Goal: Information Seeking & Learning: Learn about a topic

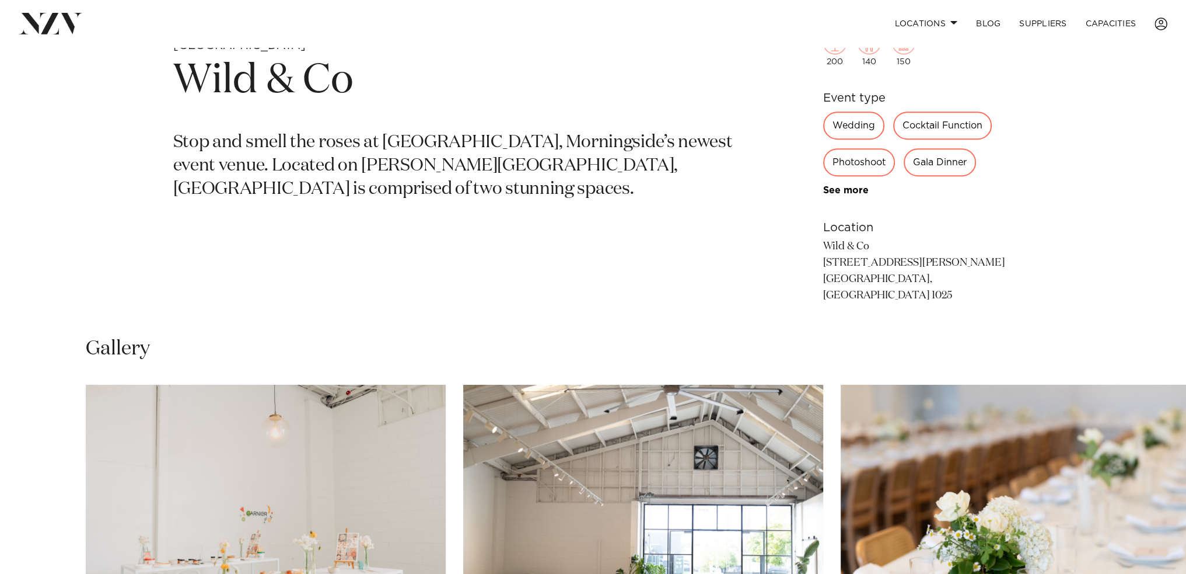
scroll to position [642, 0]
click at [315, 501] on img "1 / 19" at bounding box center [266, 517] width 360 height 264
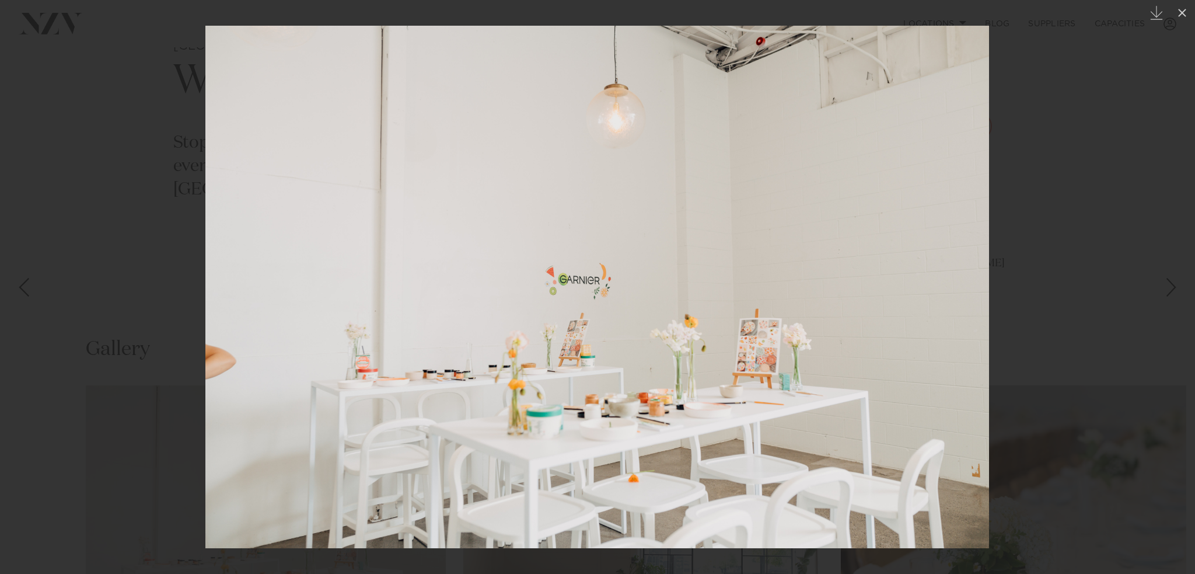
click at [1174, 291] on div "Next slide" at bounding box center [1172, 287] width 16 height 22
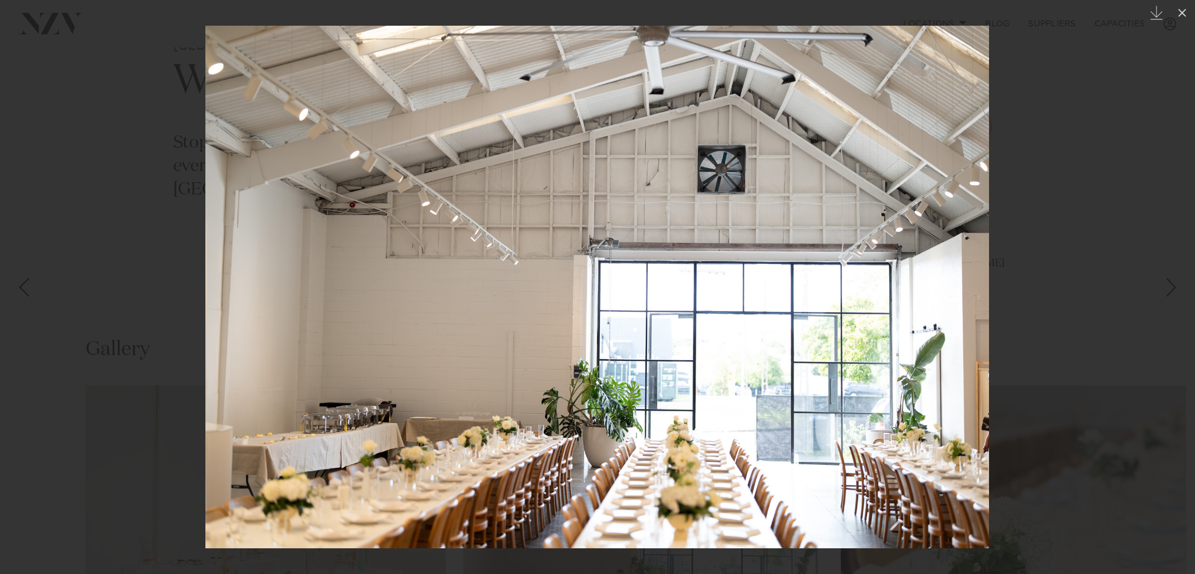
click at [1174, 291] on div "Next slide" at bounding box center [1172, 287] width 16 height 22
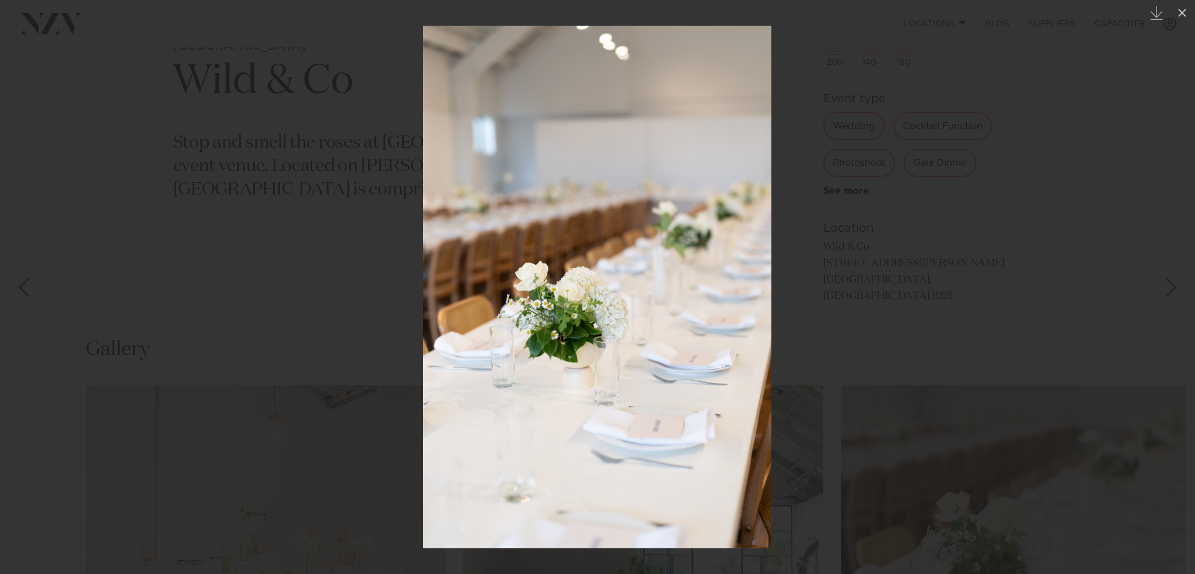
click at [1174, 291] on div "Next slide" at bounding box center [1172, 287] width 16 height 22
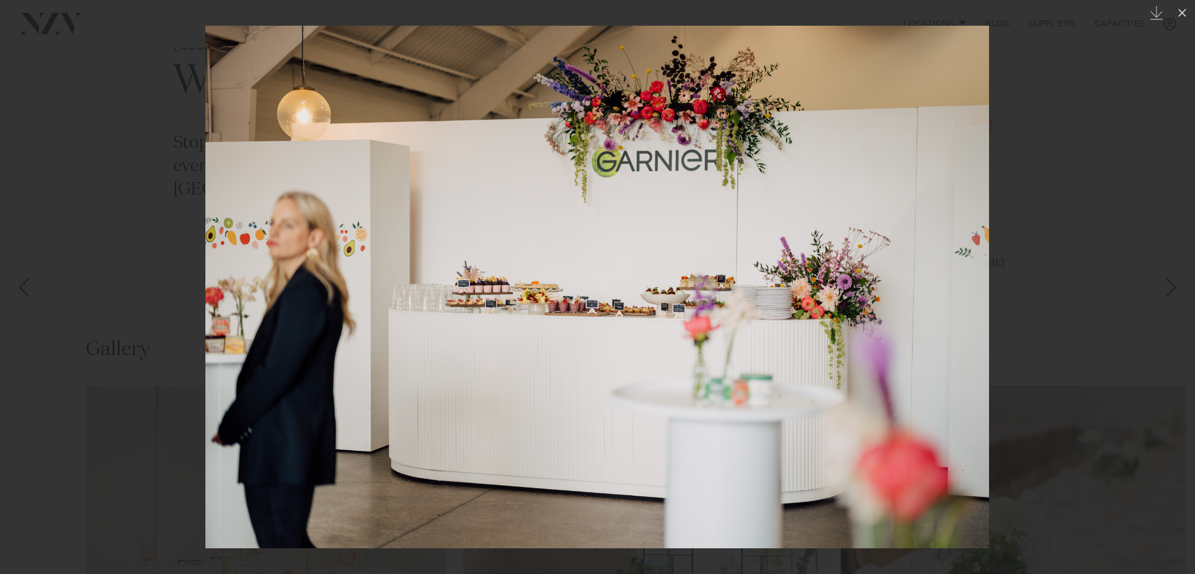
click at [1174, 291] on div "Next slide" at bounding box center [1172, 287] width 16 height 22
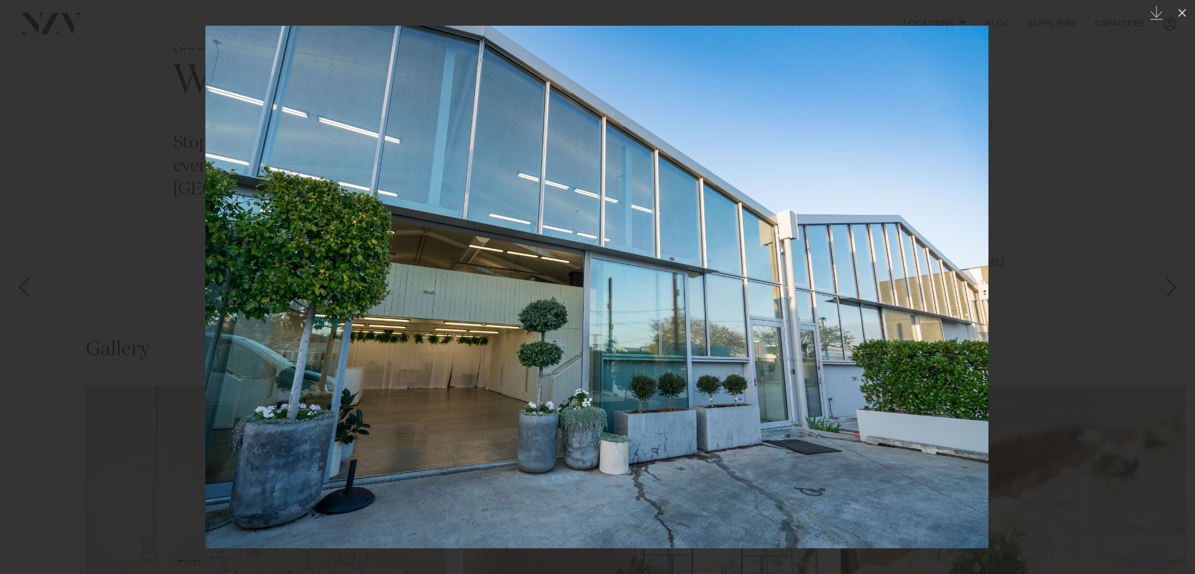
click at [1174, 291] on div "Next slide" at bounding box center [1172, 287] width 16 height 22
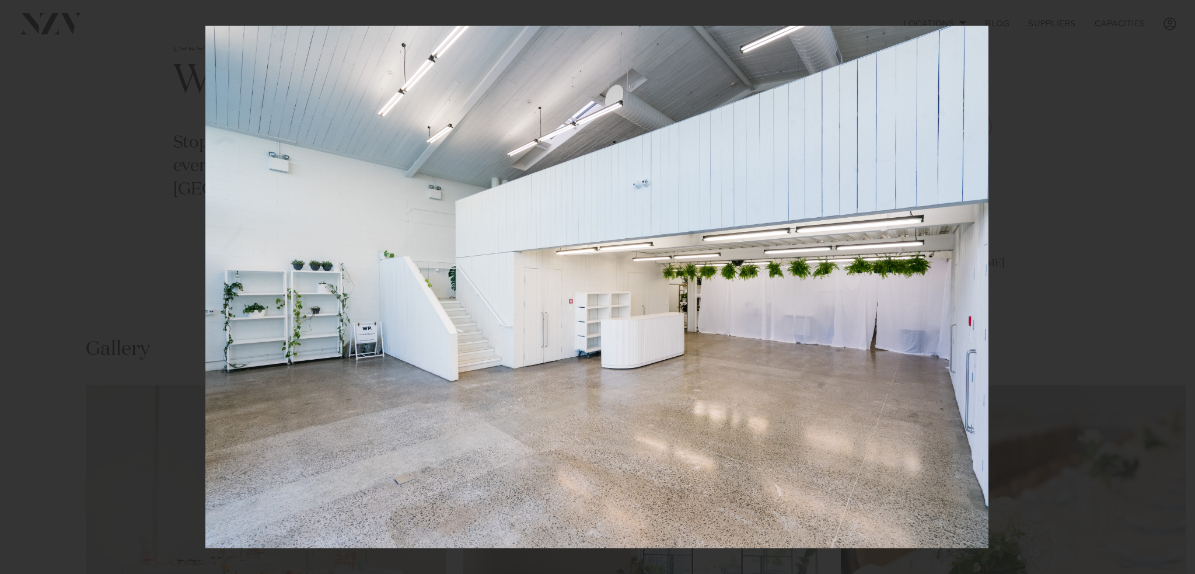
click at [1174, 291] on div "6 / 19 Created with Sketch." at bounding box center [597, 287] width 1195 height 574
click at [1186, 13] on button at bounding box center [1182, 13] width 26 height 26
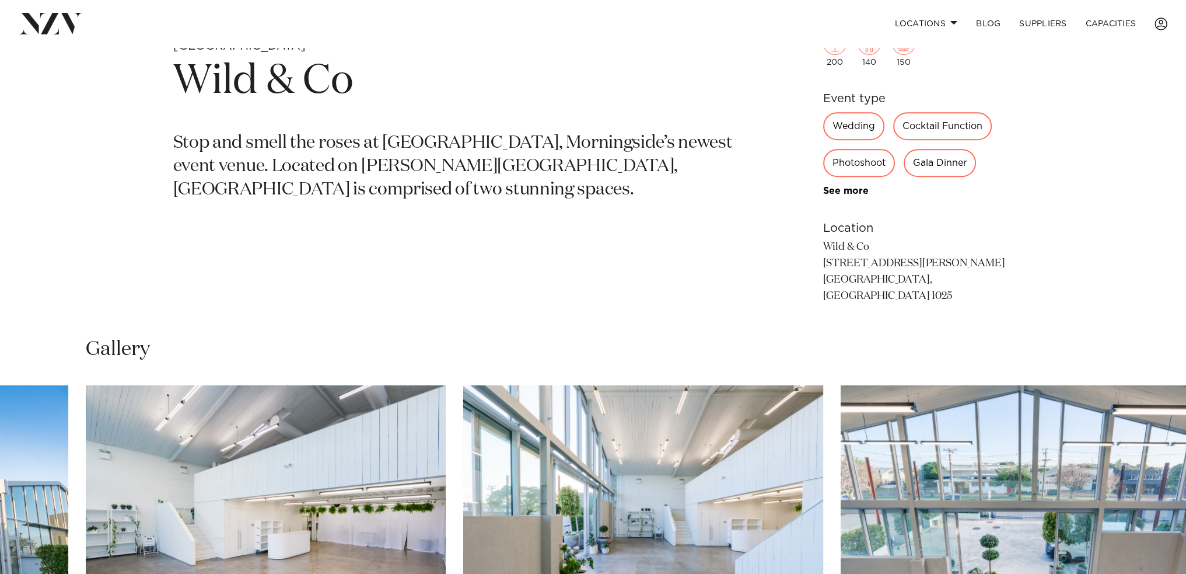
click at [836, 261] on p "Wild & Co 36 Ethel Street Morningside, Auckland 1025" at bounding box center [918, 271] width 190 height 65
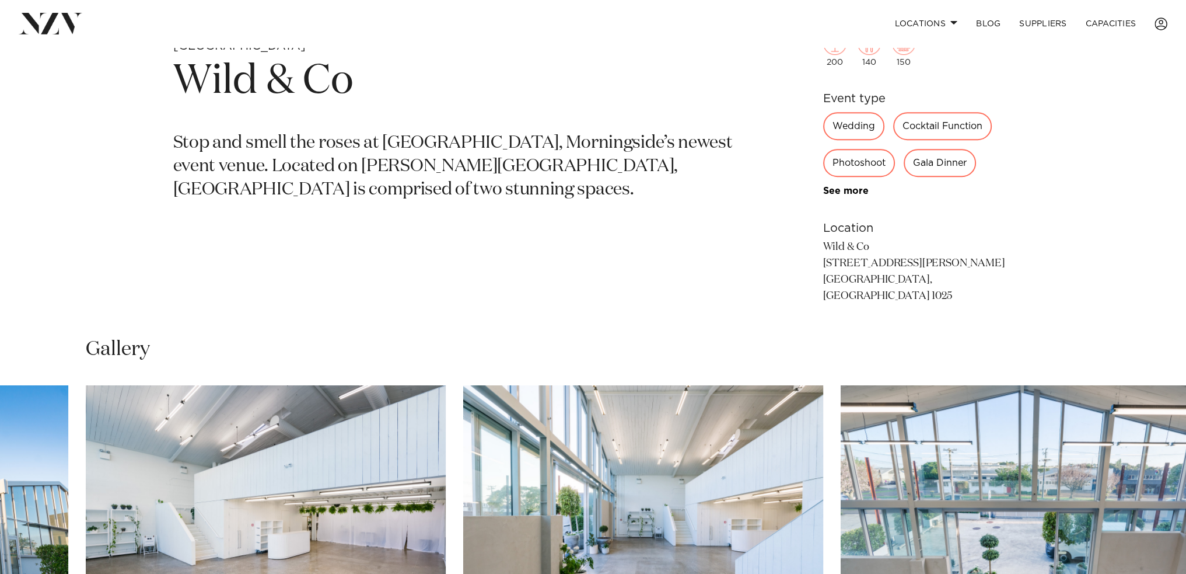
drag, startPoint x: 823, startPoint y: 254, endPoint x: 949, endPoint y: 287, distance: 129.5
click at [942, 287] on p "Wild & Co 36 Ethel Street Morningside, Auckland 1025" at bounding box center [918, 271] width 190 height 65
drag, startPoint x: 964, startPoint y: 280, endPoint x: 822, endPoint y: 260, distance: 143.1
click at [822, 260] on div "This venue is currently unavailable on NZ Venues. Auckland Wild & Co Stop and s…" at bounding box center [593, 163] width 993 height 310
click at [833, 262] on p "Wild & Co 36 Ethel Street Morningside, Auckland 1025" at bounding box center [918, 271] width 190 height 65
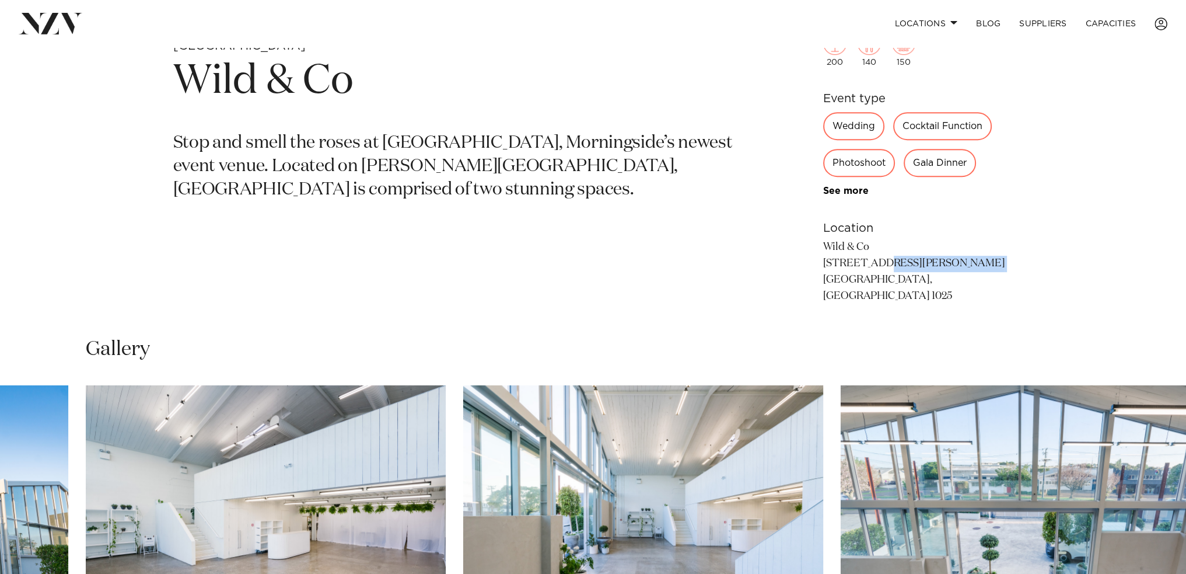
drag, startPoint x: 822, startPoint y: 259, endPoint x: 833, endPoint y: 260, distance: 10.6
click at [833, 260] on div "This venue is currently unavailable on NZ Venues. Auckland Wild & Co Stop and s…" at bounding box center [593, 163] width 993 height 310
click at [839, 246] on p "Wild & Co 36 Ethel Street Morningside, Auckland 1025" at bounding box center [918, 271] width 190 height 65
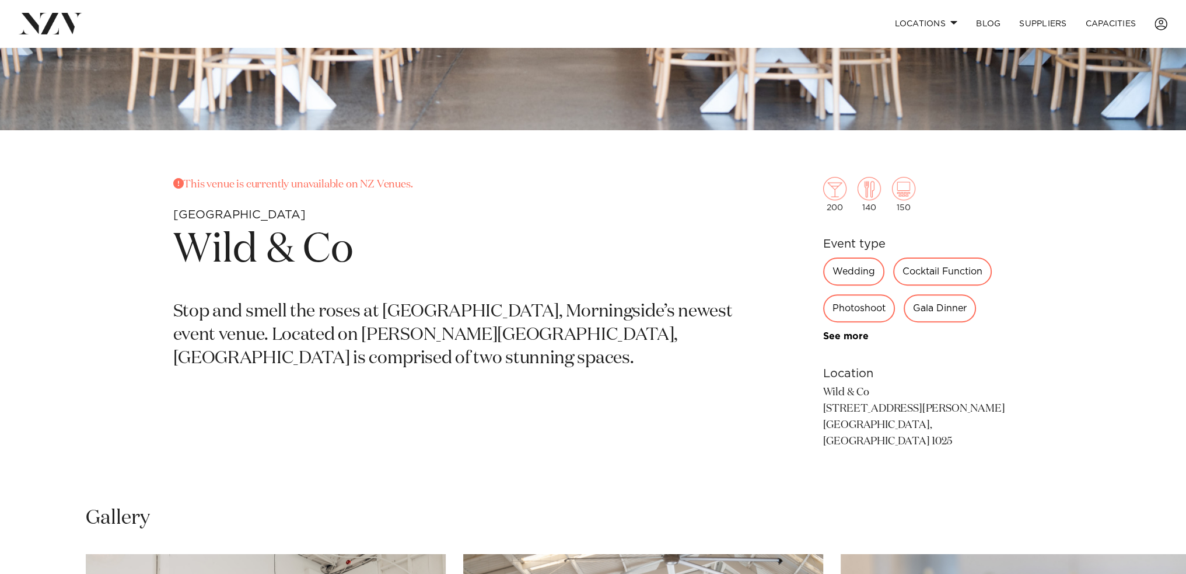
scroll to position [570, 0]
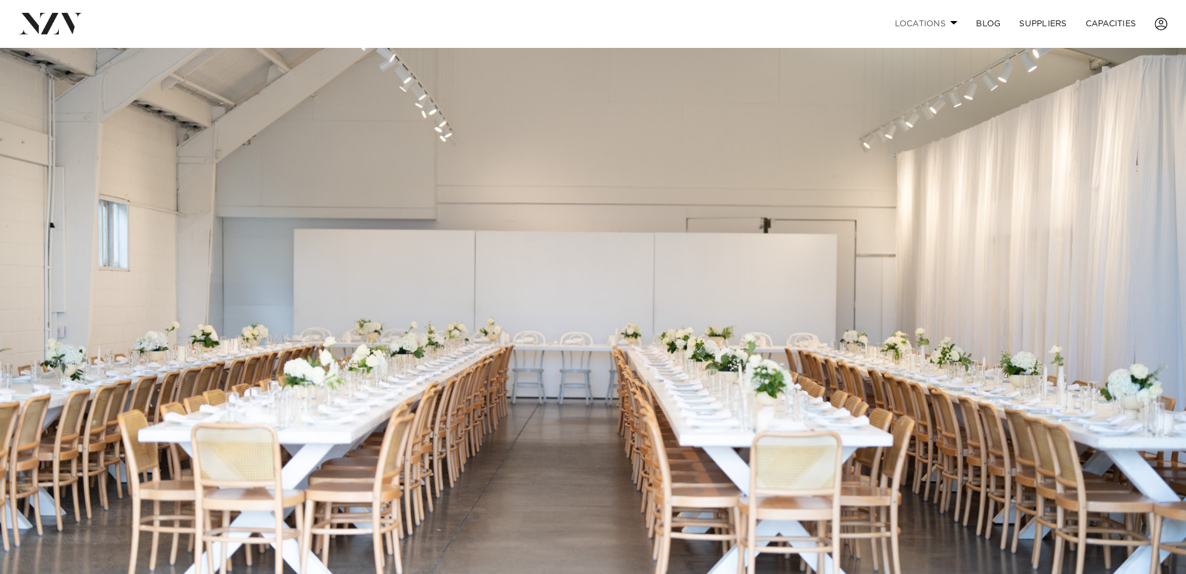
click at [947, 16] on link "Locations" at bounding box center [926, 23] width 82 height 25
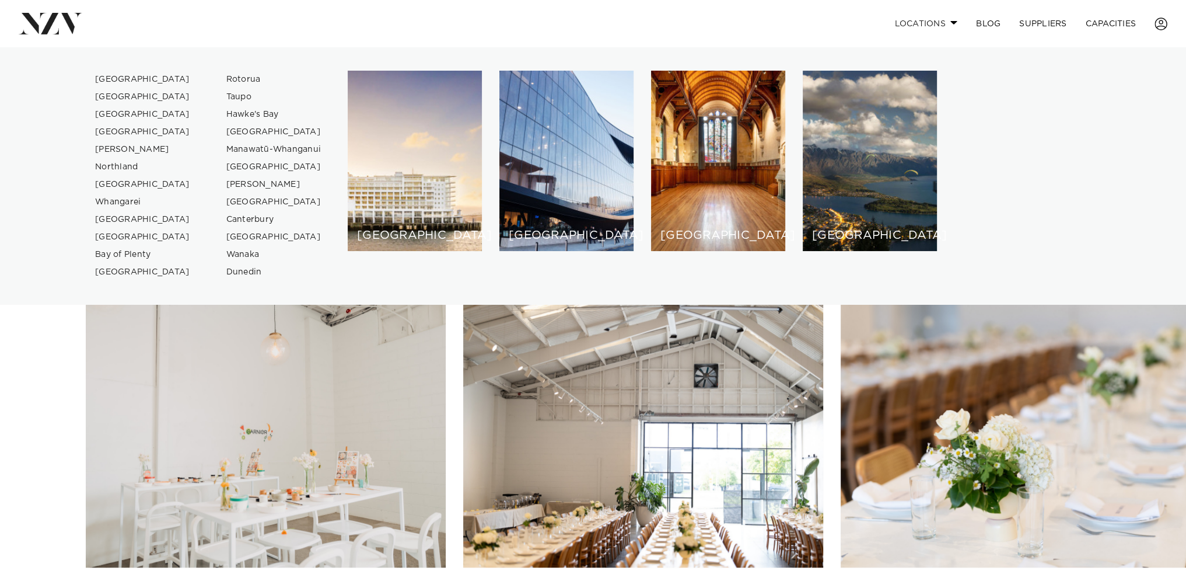
scroll to position [875, 0]
